Goal: Entertainment & Leisure: Consume media (video, audio)

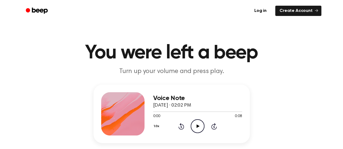
click at [191, 125] on circle at bounding box center [197, 126] width 13 height 13
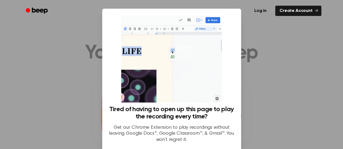
click at [247, 53] on div at bounding box center [171, 74] width 343 height 149
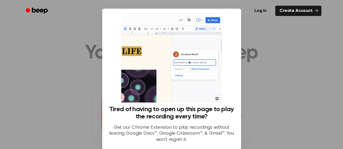
scroll to position [48, 0]
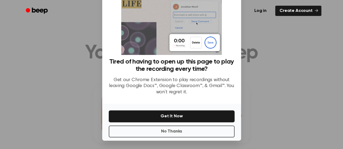
click at [205, 139] on div "No Thanks Get It Now" at bounding box center [171, 122] width 139 height 37
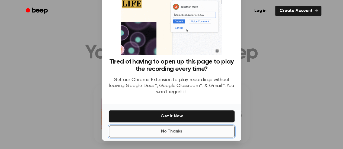
click at [203, 135] on button "No Thanks" at bounding box center [172, 132] width 126 height 12
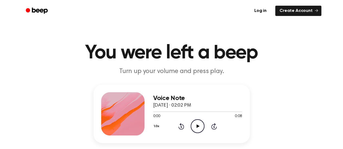
click at [201, 130] on icon "Play Audio" at bounding box center [198, 127] width 14 height 14
click at [195, 121] on icon "Play Audio" at bounding box center [198, 127] width 14 height 14
click at [198, 131] on icon "Play Audio" at bounding box center [198, 127] width 14 height 14
click at [196, 125] on icon "Play Audio" at bounding box center [198, 127] width 14 height 14
click at [196, 126] on icon "Play Audio" at bounding box center [198, 127] width 14 height 14
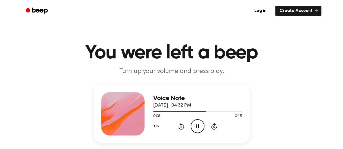
click at [185, 129] on div "1.0x Rewind 5 seconds Pause Audio Skip 5 seconds" at bounding box center [197, 127] width 89 height 14
click at [182, 128] on icon "Rewind 5 seconds" at bounding box center [181, 126] width 6 height 7
click at [195, 119] on div "0:00 0:14" at bounding box center [197, 117] width 89 height 6
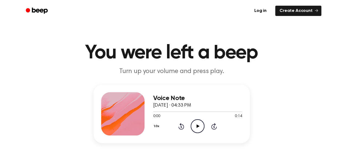
click at [197, 121] on icon "Play Audio" at bounding box center [198, 127] width 14 height 14
click at [199, 132] on icon "Play Audio" at bounding box center [198, 127] width 14 height 14
click at [199, 126] on icon "Play Audio" at bounding box center [198, 127] width 14 height 14
